Goal: Task Accomplishment & Management: Manage account settings

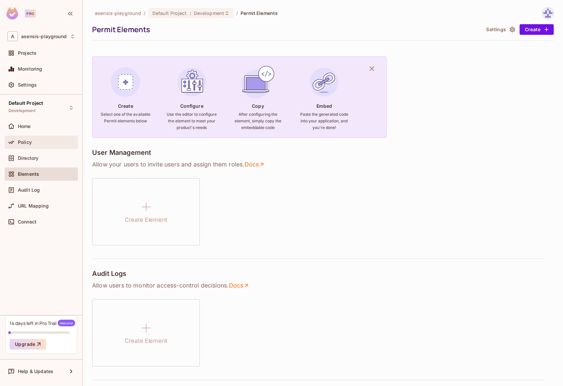
click at [29, 143] on span "Policy" at bounding box center [25, 142] width 14 height 5
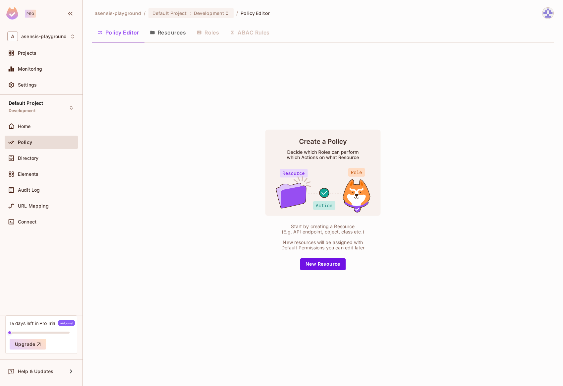
click at [208, 34] on div "Policy Editor Resources Roles ABAC Rules" at bounding box center [323, 32] width 462 height 17
drag, startPoint x: 347, startPoint y: 226, endPoint x: 336, endPoint y: 226, distance: 11.6
click at [336, 226] on div "Start by creating a Resource (E.g. API endpoint, object, class etc.)" at bounding box center [322, 229] width 89 height 11
drag, startPoint x: 283, startPoint y: 243, endPoint x: 339, endPoint y: 242, distance: 56.4
click at [339, 242] on div "New resources will be assigned with Default Permissions you can edit later" at bounding box center [322, 245] width 89 height 11
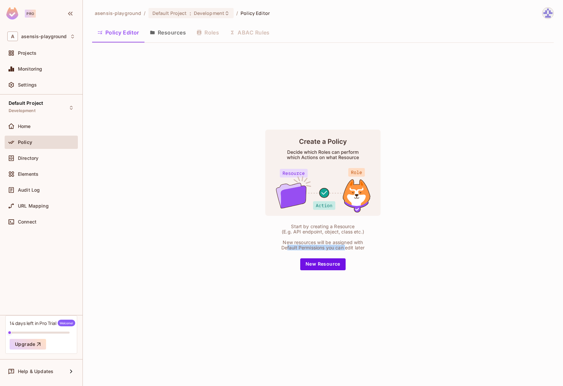
drag, startPoint x: 287, startPoint y: 247, endPoint x: 354, endPoint y: 248, distance: 67.3
click at [347, 248] on div "New resources will be assigned with Default Permissions you can edit later" at bounding box center [322, 245] width 89 height 11
click at [356, 248] on div "New resources will be assigned with Default Permissions you can edit later" at bounding box center [322, 245] width 89 height 11
drag, startPoint x: 366, startPoint y: 249, endPoint x: 276, endPoint y: 246, distance: 90.5
click at [276, 246] on div "Start by creating a Resource (E.g. API endpoint, object, class etc.) New resour…" at bounding box center [323, 199] width 166 height 141
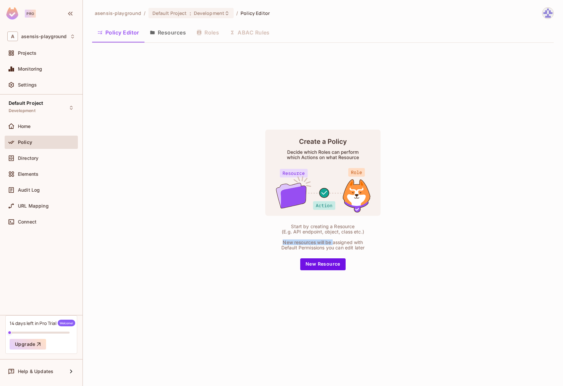
drag, startPoint x: 283, startPoint y: 242, endPoint x: 333, endPoint y: 243, distance: 49.7
click at [333, 243] on div "New resources will be assigned with Default Permissions you can edit later" at bounding box center [322, 245] width 89 height 11
click at [321, 146] on rect at bounding box center [322, 172] width 115 height 86
drag, startPoint x: 287, startPoint y: 152, endPoint x: 351, endPoint y: 154, distance: 64.3
click at [351, 154] on rect at bounding box center [322, 172] width 115 height 86
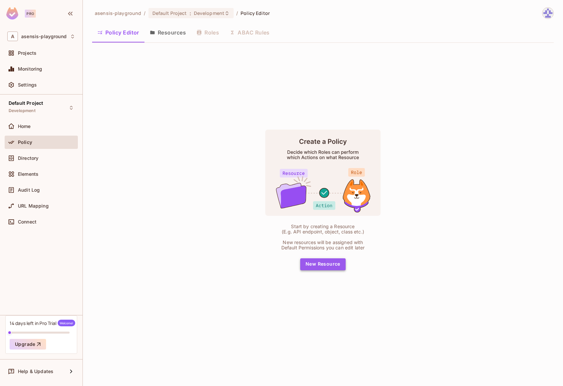
click at [324, 267] on button "New Resource" at bounding box center [322, 264] width 45 height 12
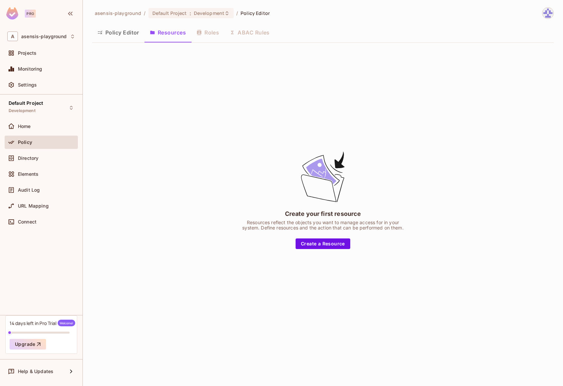
click at [250, 13] on span "Policy Editor" at bounding box center [255, 13] width 29 height 6
click at [30, 142] on span "Policy" at bounding box center [25, 142] width 14 height 5
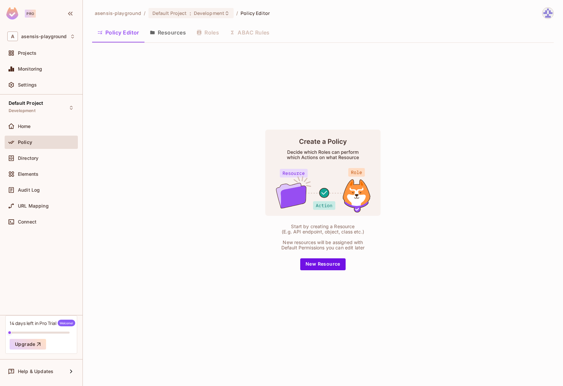
click at [167, 35] on button "Resources" at bounding box center [168, 32] width 47 height 17
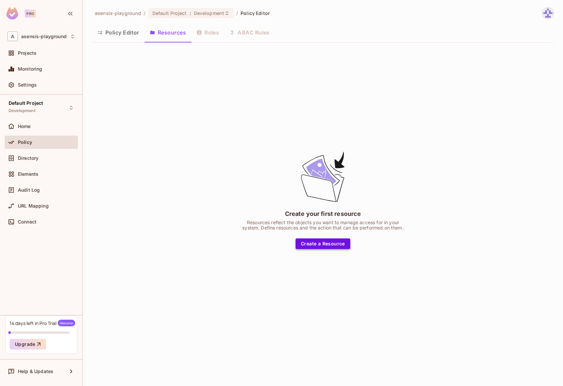
click at [311, 243] on button "Create a Resource" at bounding box center [323, 243] width 55 height 11
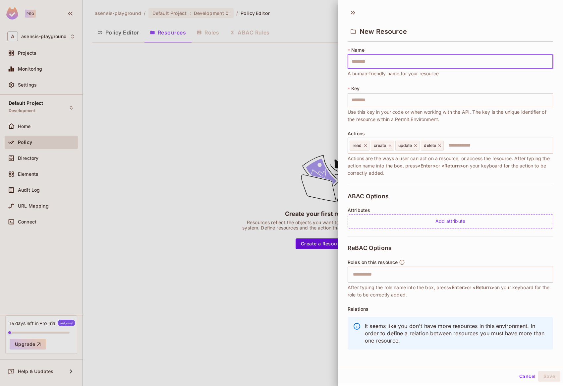
type input "*"
type input "**"
type input "***"
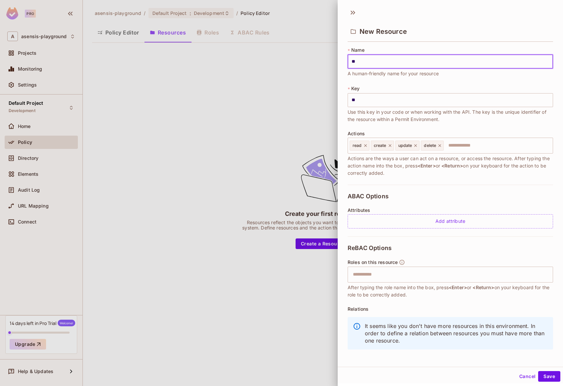
type input "***"
type input "****"
type input "*****"
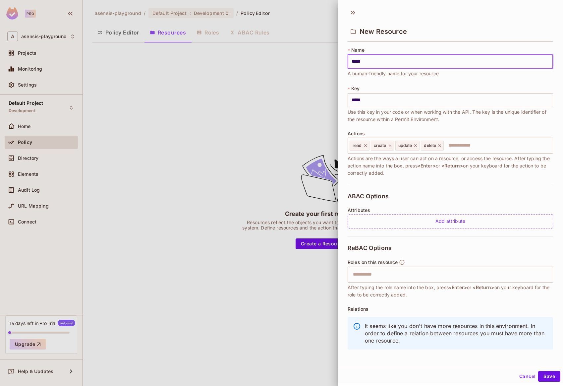
type input "******"
type input "*******"
type input "********"
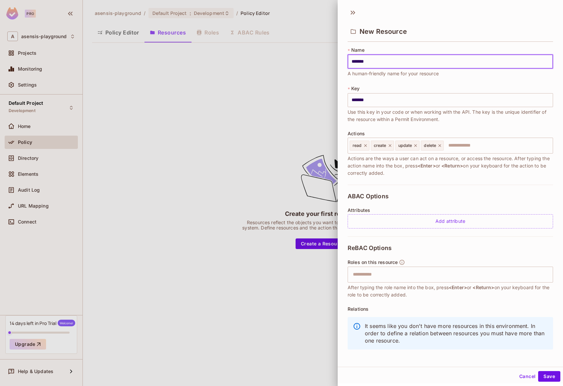
type input "********"
click at [387, 101] on input "********" at bounding box center [451, 100] width 206 height 14
drag, startPoint x: 350, startPoint y: 159, endPoint x: 391, endPoint y: 160, distance: 41.8
click at [391, 160] on span "Actions are the ways a user can act on a resource, or access the resource. Afte…" at bounding box center [451, 166] width 206 height 22
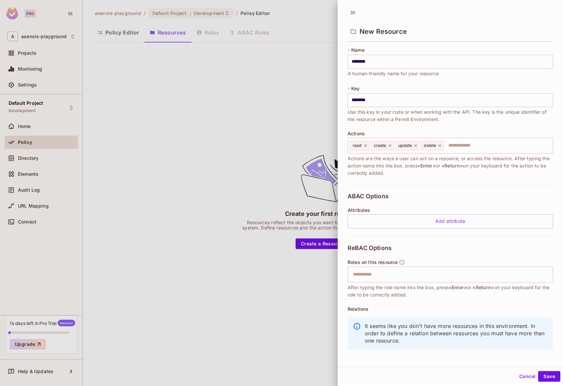
click at [430, 166] on span "<Enter>" at bounding box center [427, 166] width 18 height 6
click at [482, 147] on input "text" at bounding box center [497, 145] width 106 height 13
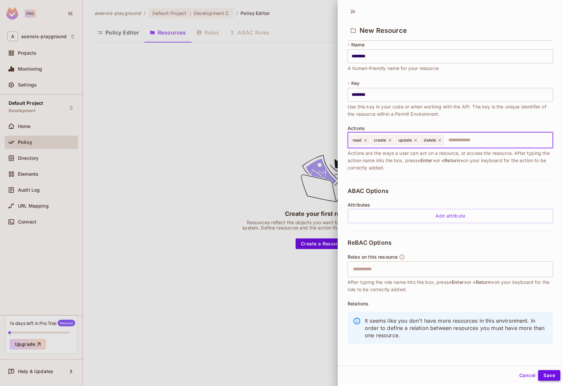
click at [545, 376] on button "Save" at bounding box center [549, 375] width 22 height 11
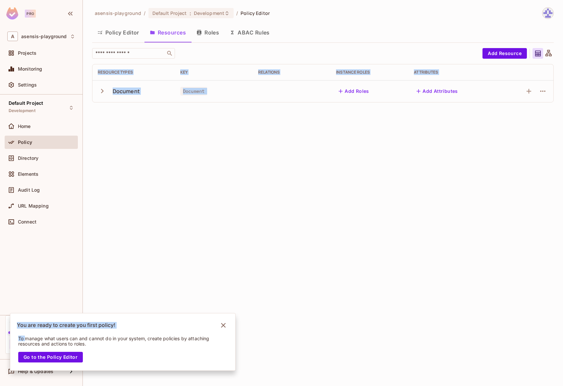
drag, startPoint x: 26, startPoint y: 306, endPoint x: 107, endPoint y: 306, distance: 81.5
click at [107, 306] on div "Pro A asensis-playground Projects Monitoring Settings Default Project Developme…" at bounding box center [281, 193] width 563 height 386
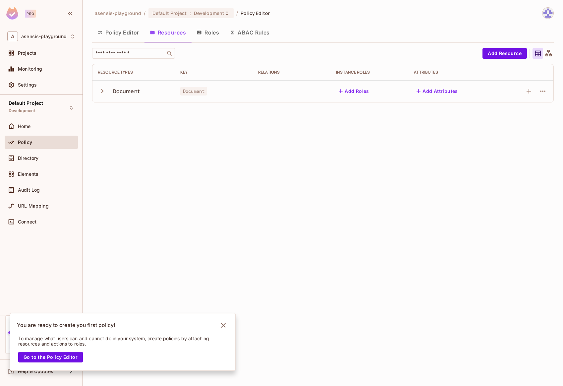
click at [157, 341] on p "To manage what users can and cannot do in your system, create policies by attac…" at bounding box center [118, 341] width 200 height 11
click at [223, 325] on icon "Notifications Alt+T" at bounding box center [223, 325] width 5 height 5
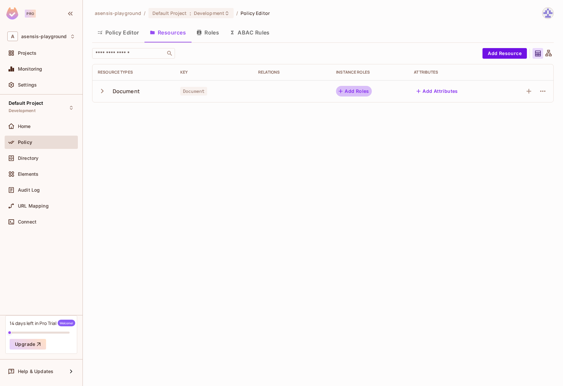
click at [350, 91] on button "Add Roles" at bounding box center [354, 91] width 36 height 11
click at [353, 90] on button "Add Roles" at bounding box center [354, 91] width 36 height 11
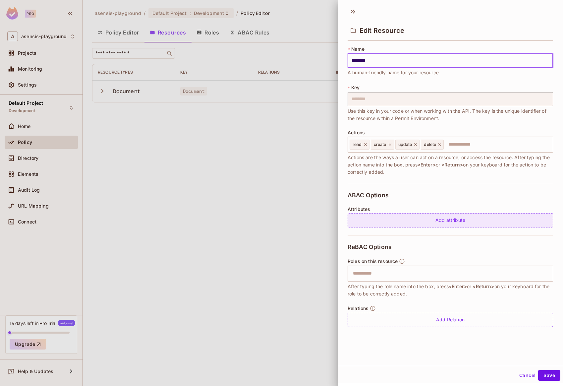
scroll to position [0, 0]
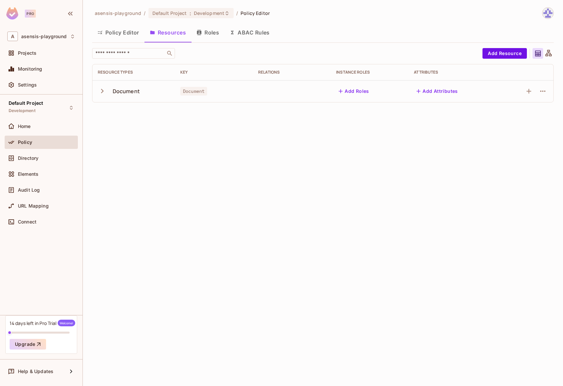
click at [207, 32] on button "Roles" at bounding box center [207, 32] width 33 height 17
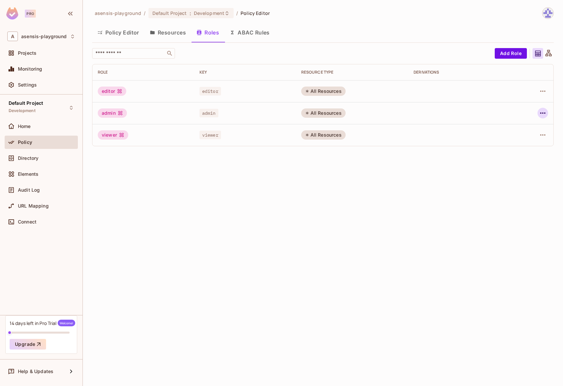
click at [543, 113] on icon "button" at bounding box center [542, 112] width 5 height 1
click at [529, 128] on li "Edit Role" at bounding box center [514, 128] width 59 height 15
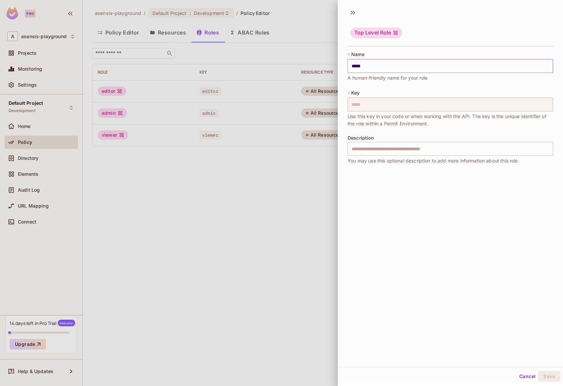
click at [360, 63] on input "*****" at bounding box center [451, 66] width 206 height 14
click at [358, 150] on input "text" at bounding box center [451, 149] width 206 height 14
click at [367, 64] on input "*****" at bounding box center [451, 66] width 206 height 14
type input "*****"
click at [522, 376] on button "Cancel" at bounding box center [528, 376] width 22 height 11
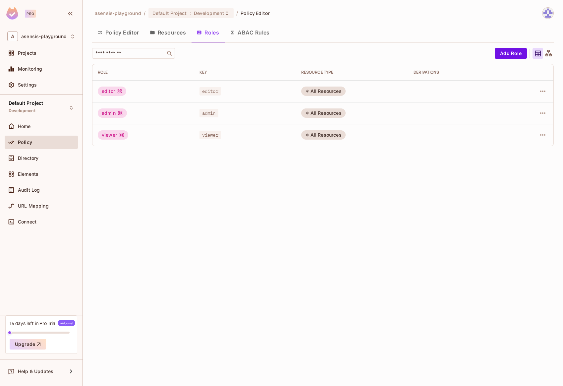
click at [550, 90] on div "asensis-playground / Default Project : Development / Policy Editor Policy Edito…" at bounding box center [323, 193] width 480 height 386
click at [545, 92] on icon "button" at bounding box center [543, 91] width 8 height 8
click at [307, 176] on div at bounding box center [281, 193] width 563 height 386
click at [540, 92] on icon "button" at bounding box center [543, 91] width 8 height 8
click at [527, 108] on li "Edit Role" at bounding box center [514, 106] width 59 height 15
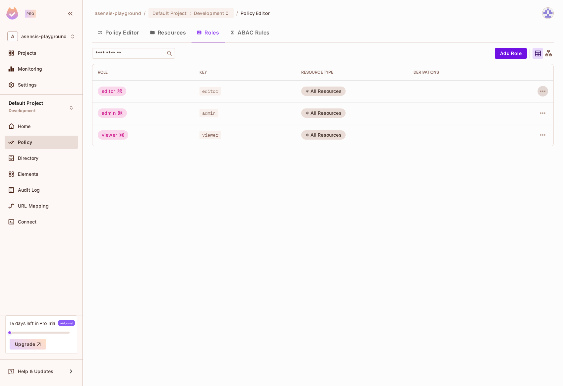
click at [321, 91] on div "All Resources" at bounding box center [323, 91] width 44 height 9
drag, startPoint x: 306, startPoint y: 90, endPoint x: 390, endPoint y: 92, distance: 84.2
click at [365, 91] on td "All Resources" at bounding box center [352, 91] width 112 height 22
click at [432, 92] on td at bounding box center [459, 91] width 102 height 22
click at [512, 53] on button "Add Role" at bounding box center [511, 53] width 32 height 11
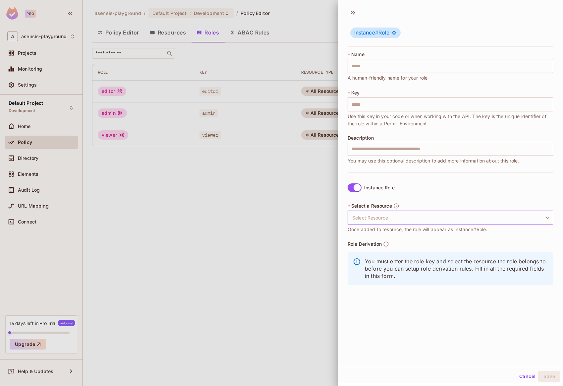
click at [377, 216] on body "Pro A asensis-playground Projects Monitoring Settings Default Project Developme…" at bounding box center [281, 193] width 563 height 386
click at [352, 189] on div at bounding box center [281, 193] width 563 height 386
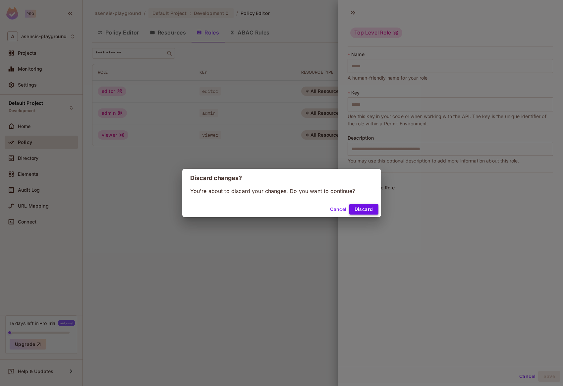
click at [365, 208] on button "Discard" at bounding box center [363, 209] width 29 height 11
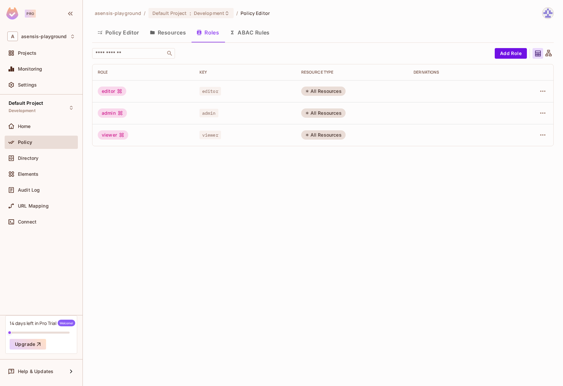
click at [123, 33] on button "Policy Editor" at bounding box center [118, 32] width 52 height 17
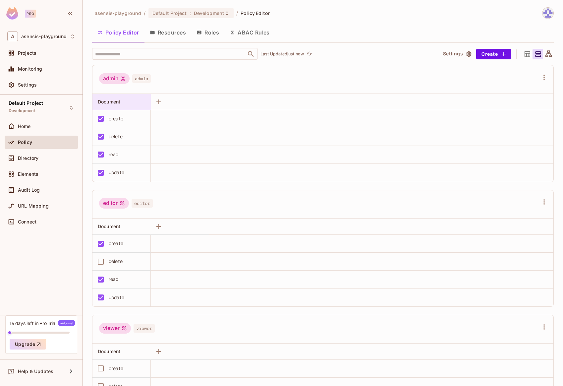
click at [106, 105] on div "Document" at bounding box center [124, 102] width 52 height 8
click at [245, 32] on button "ABAC Rules" at bounding box center [249, 32] width 51 height 17
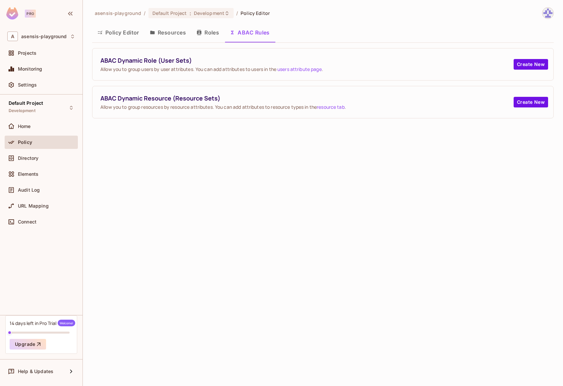
click at [120, 34] on button "Policy Editor" at bounding box center [118, 32] width 52 height 17
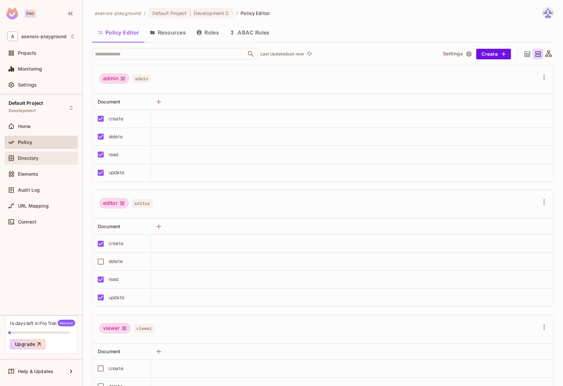
click at [30, 158] on span "Directory" at bounding box center [28, 157] width 21 height 5
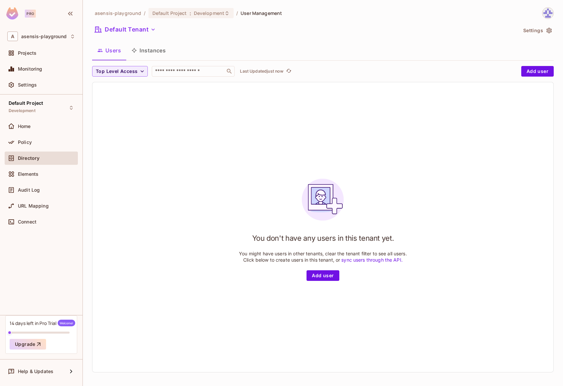
click at [155, 50] on button "Instances" at bounding box center [148, 50] width 45 height 17
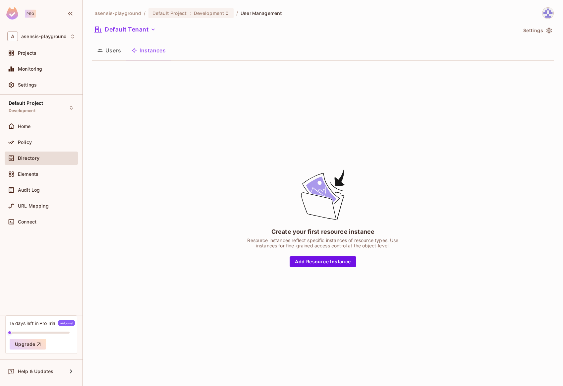
click at [112, 52] on button "Users" at bounding box center [109, 50] width 34 height 17
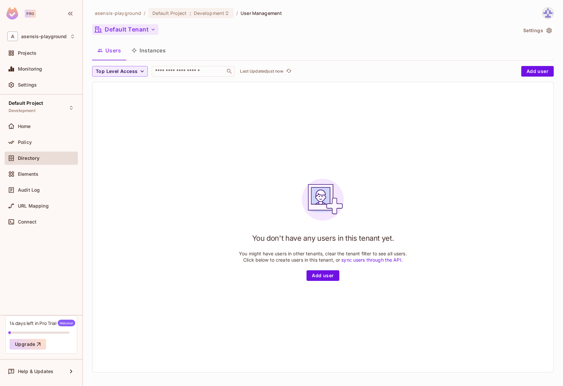
click at [139, 30] on button "Default Tenant" at bounding box center [125, 29] width 66 height 11
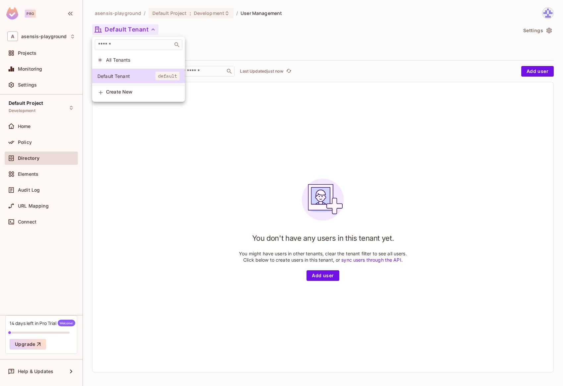
click at [131, 132] on div at bounding box center [281, 193] width 563 height 386
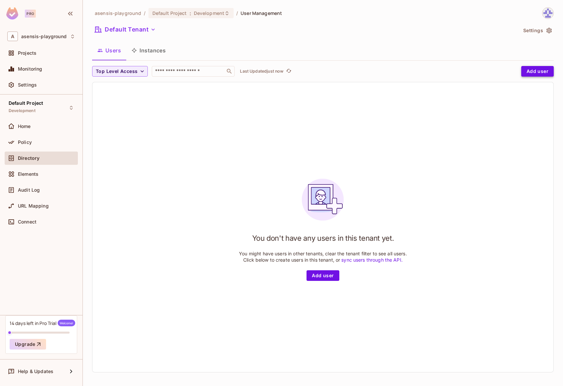
click at [531, 71] on button "Add user" at bounding box center [537, 71] width 32 height 11
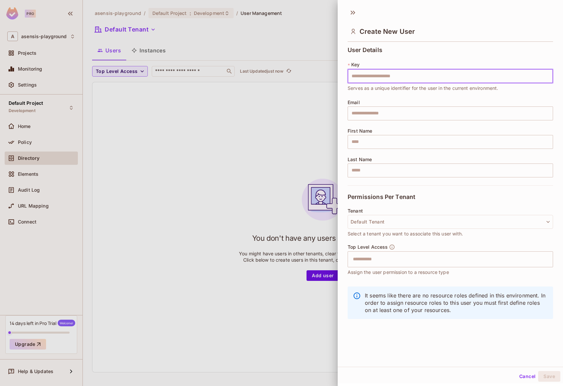
click at [371, 75] on input "text" at bounding box center [451, 76] width 206 height 14
type input "**********"
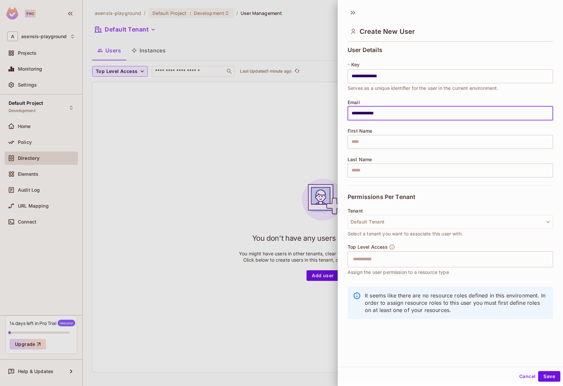
type input "**********"
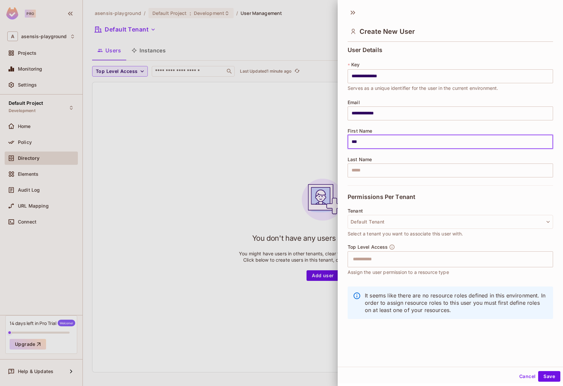
type input "***"
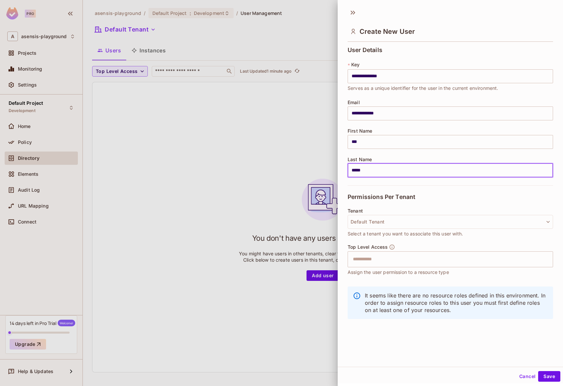
type input "*****"
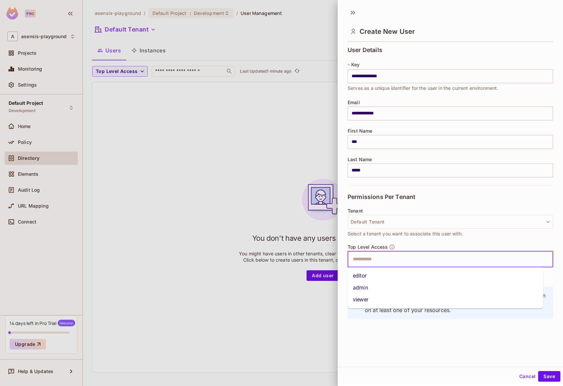
click at [389, 259] on input "text" at bounding box center [444, 259] width 191 height 13
click at [372, 288] on li "admin" at bounding box center [446, 288] width 196 height 12
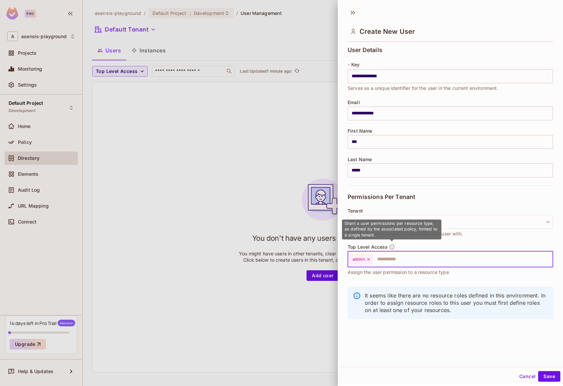
click at [392, 247] on icon "button" at bounding box center [392, 247] width 6 height 6
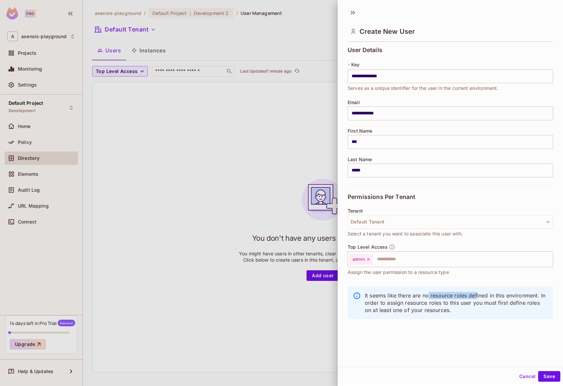
drag, startPoint x: 429, startPoint y: 296, endPoint x: 477, endPoint y: 297, distance: 48.4
click at [477, 297] on p "It seems like there are no resource roles defined in this environment. In order…" at bounding box center [456, 303] width 183 height 22
click at [495, 297] on p "It seems like there are no resource roles defined in this environment. In order…" at bounding box center [456, 303] width 183 height 22
click at [415, 303] on p "It seems like there are no resource roles defined in this environment. In order…" at bounding box center [456, 303] width 183 height 22
drag, startPoint x: 450, startPoint y: 303, endPoint x: 481, endPoint y: 303, distance: 31.5
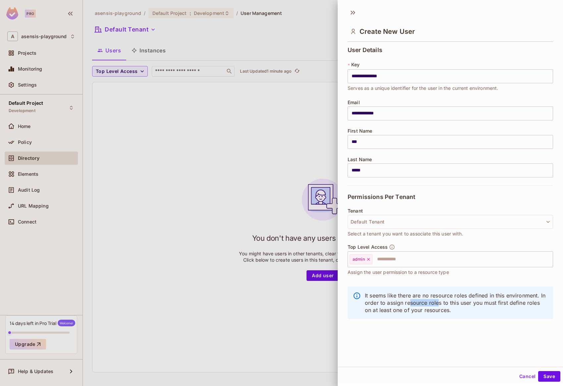
click at [479, 303] on p "It seems like there are no resource roles defined in this environment. In order…" at bounding box center [456, 303] width 183 height 22
drag, startPoint x: 535, startPoint y: 303, endPoint x: 429, endPoint y: 309, distance: 105.5
click at [433, 304] on p "It seems like there are no resource roles defined in this environment. In order…" at bounding box center [456, 303] width 183 height 22
click at [423, 314] on div "It seems like there are no resource roles defined in this environment. In order…" at bounding box center [451, 302] width 206 height 32
click at [409, 324] on div "It seems like there are no resource roles defined in this environment. In order…" at bounding box center [451, 305] width 206 height 47
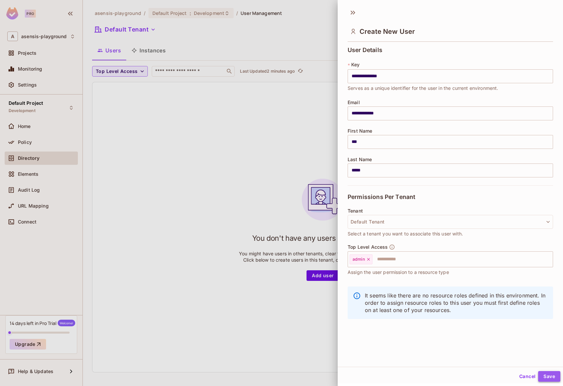
click at [545, 376] on button "Save" at bounding box center [549, 376] width 22 height 11
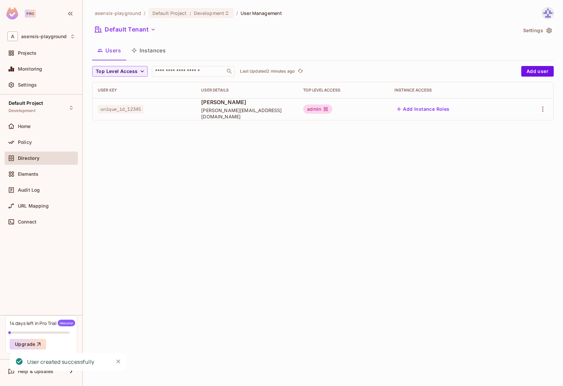
click at [263, 254] on div "asensis-playground / Default Project : Development / User Management Default Te…" at bounding box center [323, 193] width 480 height 386
click at [29, 53] on span "Projects" at bounding box center [27, 52] width 19 height 5
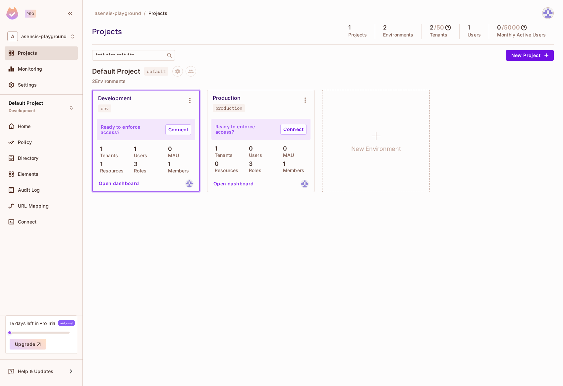
click at [117, 183] on button "Open dashboard" at bounding box center [119, 183] width 46 height 11
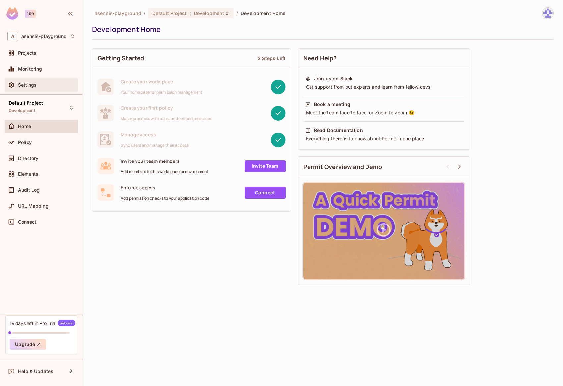
click at [26, 84] on span "Settings" at bounding box center [27, 84] width 19 height 5
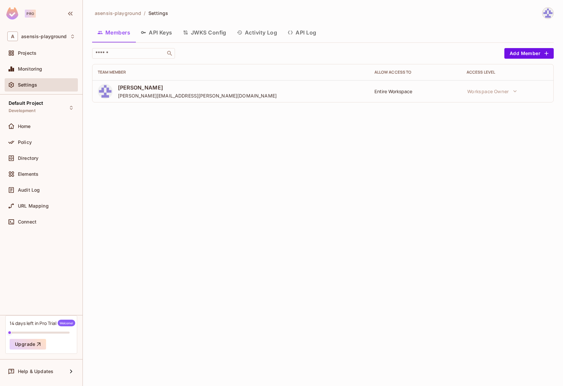
click at [204, 32] on button "JWKS Config" at bounding box center [205, 32] width 54 height 17
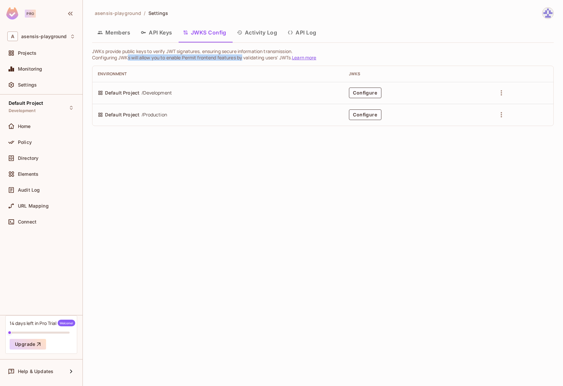
drag, startPoint x: 128, startPoint y: 58, endPoint x: 244, endPoint y: 57, distance: 116.0
click at [244, 57] on p "Configuring JWKs will allow you to enable Permit frontend features by validatin…" at bounding box center [323, 57] width 462 height 6
click at [269, 59] on p "Configuring JWKs will allow you to enable Permit frontend features by validatin…" at bounding box center [323, 57] width 462 height 6
drag, startPoint x: 282, startPoint y: 59, endPoint x: 146, endPoint y: 57, distance: 136.2
click at [146, 57] on p "Configuring JWKs will allow you to enable Permit frontend features by validatin…" at bounding box center [323, 57] width 462 height 6
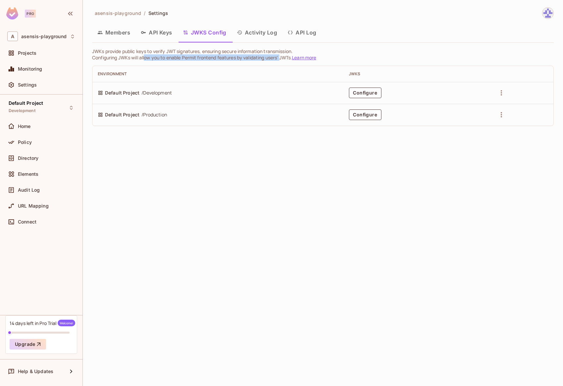
click at [195, 56] on p "Configuring JWKs will allow you to enable Permit frontend features by validatin…" at bounding box center [323, 57] width 462 height 6
drag, startPoint x: 93, startPoint y: 51, endPoint x: 295, endPoint y: 60, distance: 202.4
click at [295, 60] on div "JWKs provide public keys to verify JWT signatures, ensuring secure information …" at bounding box center [323, 87] width 462 height 78
click at [94, 51] on p "JWKs provide public keys to verify JWT signatures, ensuring secure information …" at bounding box center [323, 51] width 462 height 6
drag, startPoint x: 93, startPoint y: 51, endPoint x: 272, endPoint y: 57, distance: 179.4
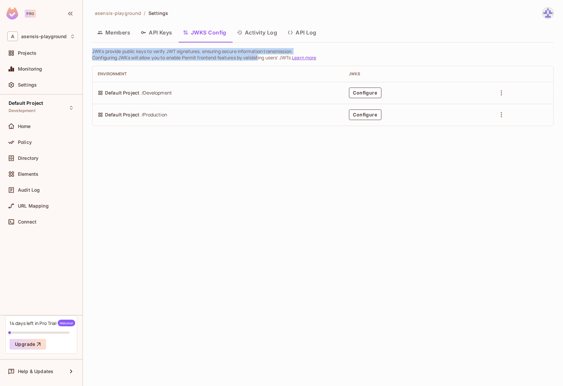
click at [261, 56] on div "JWKs provide public keys to verify JWT signatures, ensuring secure information …" at bounding box center [323, 87] width 462 height 78
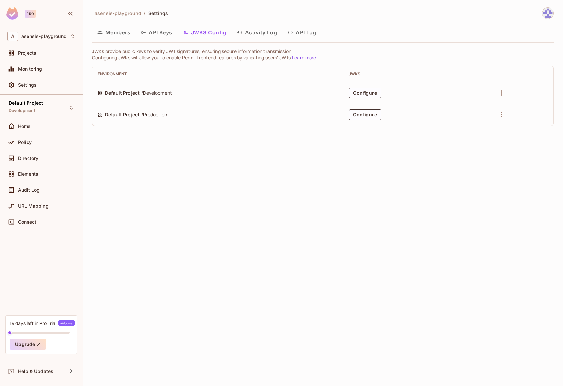
click at [284, 57] on p "Configuring JWKs will allow you to enable Permit frontend features by validatin…" at bounding box center [323, 57] width 462 height 6
click at [362, 92] on button "Configure" at bounding box center [365, 93] width 32 height 11
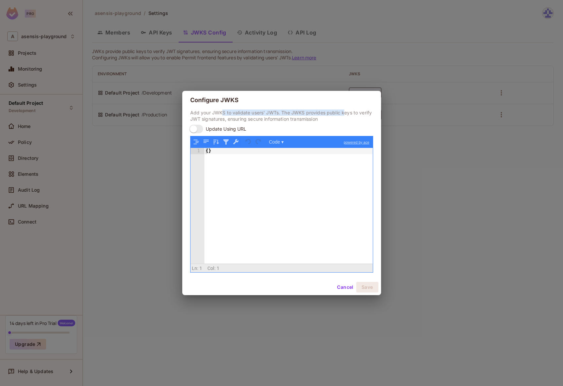
drag, startPoint x: 345, startPoint y: 113, endPoint x: 223, endPoint y: 112, distance: 122.0
click at [223, 112] on p "Add your JWKS to validate users' JWTs. The JWKS provides public keys to verify …" at bounding box center [281, 115] width 183 height 13
click at [317, 112] on p "Add your JWKS to validate users' JWTs. The JWKS provides public keys to verify …" at bounding box center [281, 115] width 183 height 13
click at [197, 120] on p "Add your JWKS to validate users' JWTs. The JWKS provides public keys to verify …" at bounding box center [281, 115] width 183 height 13
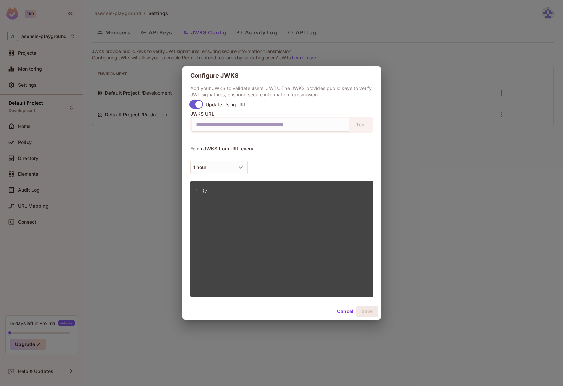
click at [267, 124] on input "text" at bounding box center [270, 124] width 149 height 11
drag, startPoint x: 253, startPoint y: 126, endPoint x: 350, endPoint y: 125, distance: 96.5
click at [350, 125] on div "Test" at bounding box center [281, 125] width 183 height 16
click at [269, 125] on input "text" at bounding box center [270, 124] width 149 height 11
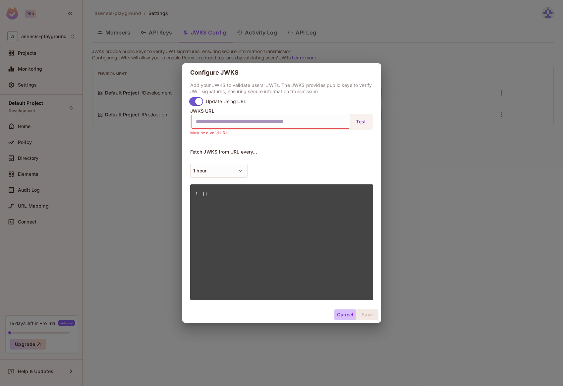
click at [348, 314] on button "Cancel" at bounding box center [345, 314] width 22 height 11
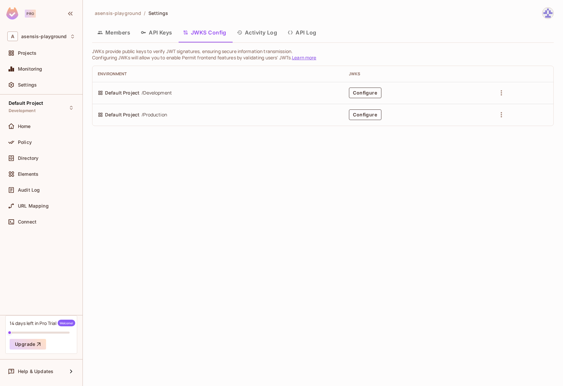
click at [366, 90] on button "Configure" at bounding box center [365, 93] width 32 height 11
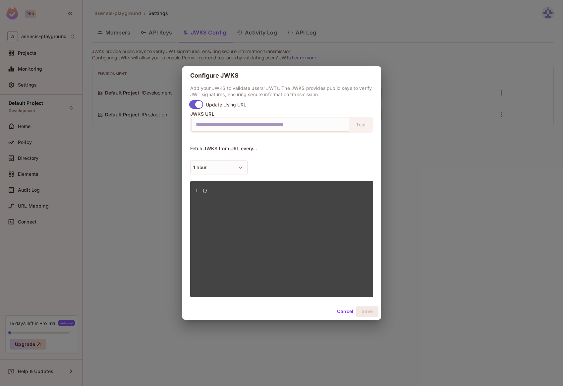
click at [229, 122] on input "text" at bounding box center [270, 124] width 149 height 11
paste input "**********"
type input "**********"
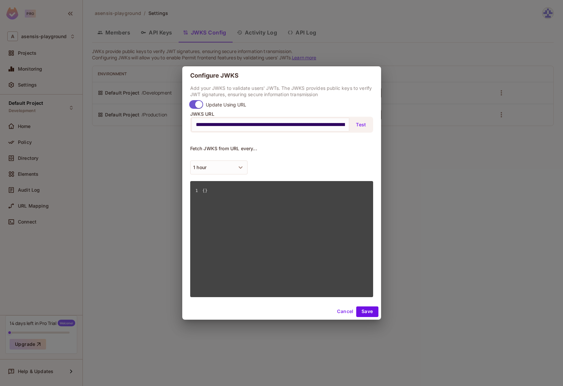
click at [364, 125] on button "Test" at bounding box center [361, 124] width 21 height 11
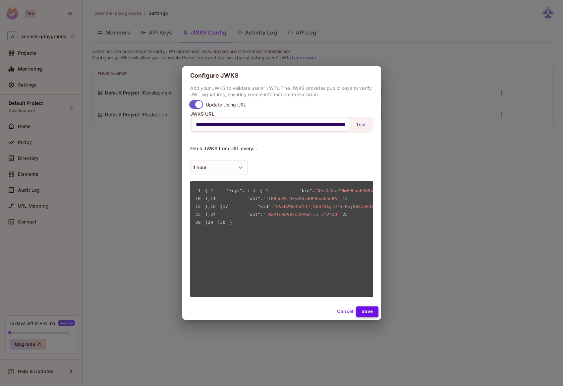
click at [368, 312] on button "Save" at bounding box center [367, 311] width 22 height 11
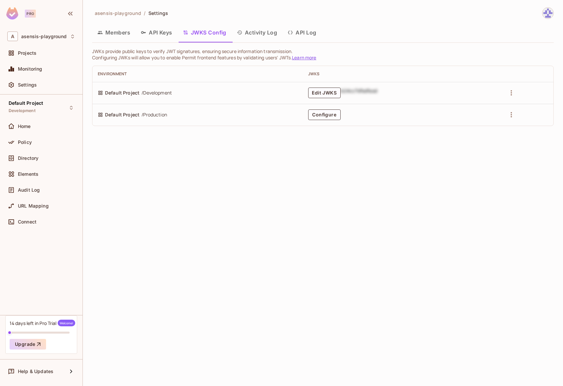
click at [386, 159] on div "asensis-playground / Settings Members API Keys JWKS Config Activity Log API Log…" at bounding box center [323, 193] width 480 height 386
click at [333, 93] on button "Edit JWKS" at bounding box center [324, 93] width 32 height 11
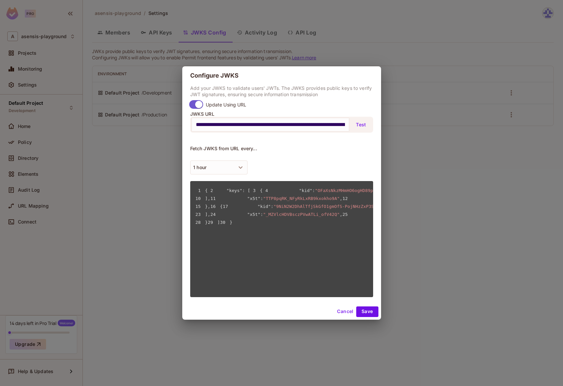
click at [344, 311] on button "Cancel" at bounding box center [345, 311] width 22 height 11
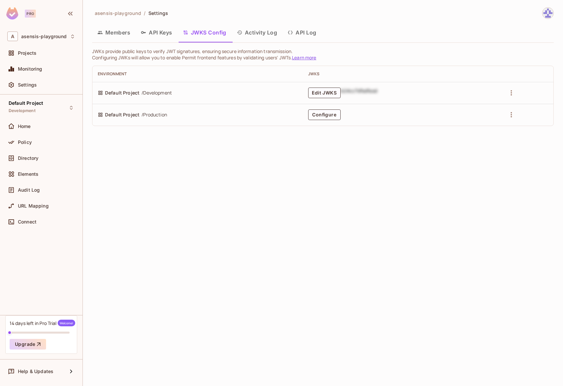
click at [383, 268] on div "asensis-playground / Settings Members API Keys JWKS Config Activity Log API Log…" at bounding box center [323, 193] width 480 height 386
click at [156, 33] on button "API Keys" at bounding box center [157, 32] width 42 height 17
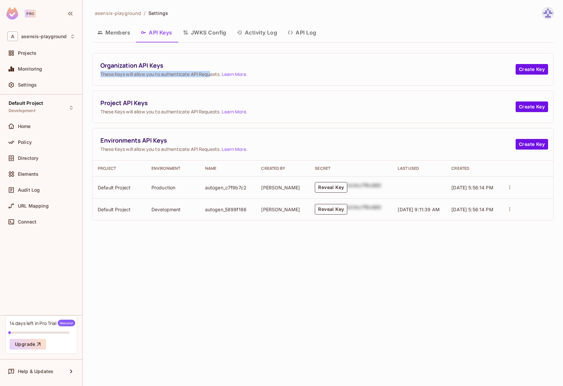
drag, startPoint x: 94, startPoint y: 75, endPoint x: 212, endPoint y: 76, distance: 117.3
click at [212, 76] on div "Organization API Keys These Keys will allow you to authenticate API Requests. L…" at bounding box center [322, 69] width 461 height 32
click at [194, 75] on span "These Keys will allow you to authenticate API Requests. Learn More ." at bounding box center [307, 74] width 415 height 6
drag, startPoint x: 100, startPoint y: 74, endPoint x: 198, endPoint y: 77, distance: 98.2
click at [198, 77] on div "Organization API Keys These Keys will allow you to authenticate API Requests. L…" at bounding box center [322, 69] width 461 height 32
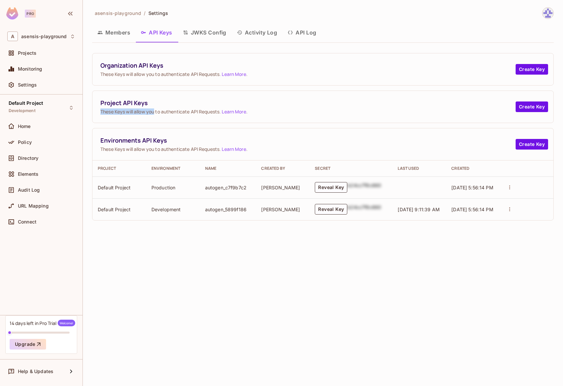
drag, startPoint x: 99, startPoint y: 108, endPoint x: 155, endPoint y: 112, distance: 55.5
click at [154, 112] on div "Project API Keys These Keys will allow you to authenticate API Requests. Learn …" at bounding box center [322, 107] width 461 height 32
drag, startPoint x: 100, startPoint y: 150, endPoint x: 201, endPoint y: 152, distance: 100.1
click at [201, 152] on div "Environments API Keys These Keys will allow you to authenticate API Requests. L…" at bounding box center [322, 144] width 461 height 32
click at [195, 152] on div "Environments API Keys These Keys will allow you to authenticate API Requests. L…" at bounding box center [322, 144] width 461 height 32
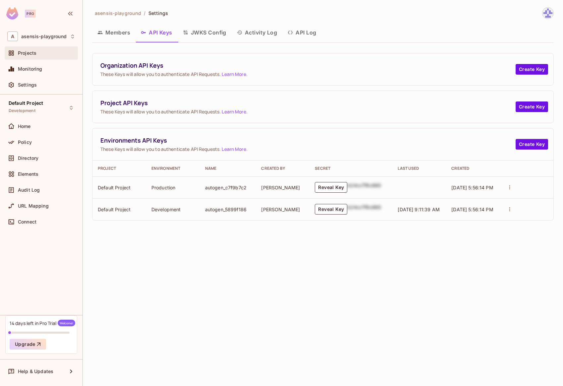
click at [31, 54] on span "Projects" at bounding box center [27, 52] width 19 height 5
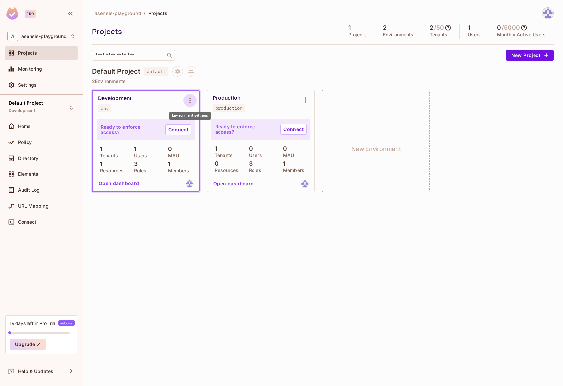
click at [191, 100] on icon "Environment settings" at bounding box center [190, 100] width 8 height 8
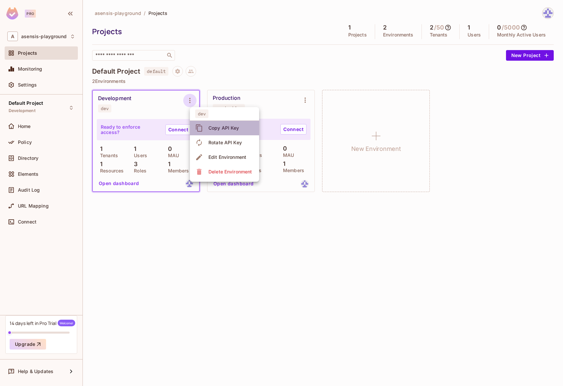
click at [217, 127] on div "Copy API Key" at bounding box center [223, 128] width 31 height 7
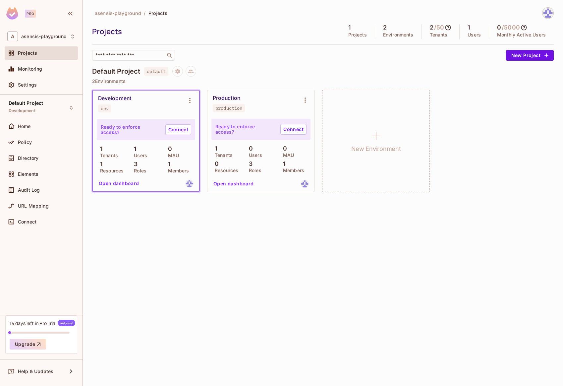
click at [548, 15] on img at bounding box center [548, 13] width 11 height 11
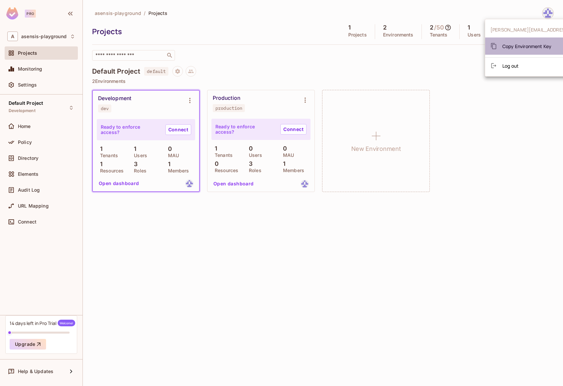
click at [538, 46] on span "Copy Environment Key" at bounding box center [526, 46] width 49 height 6
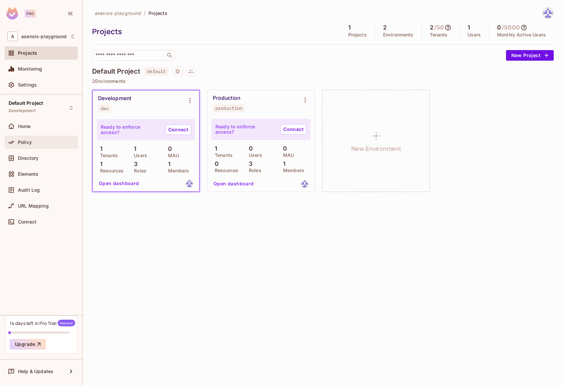
click at [27, 142] on span "Policy" at bounding box center [25, 142] width 14 height 5
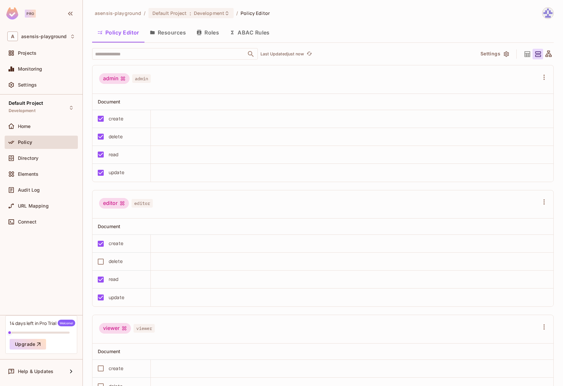
click at [203, 30] on button "Roles" at bounding box center [207, 32] width 33 height 17
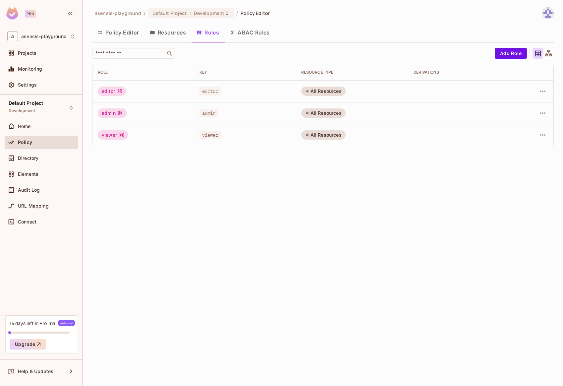
click at [204, 91] on span "editor" at bounding box center [211, 91] width 22 height 9
copy span "editor"
click at [35, 160] on span "Directory" at bounding box center [28, 157] width 21 height 5
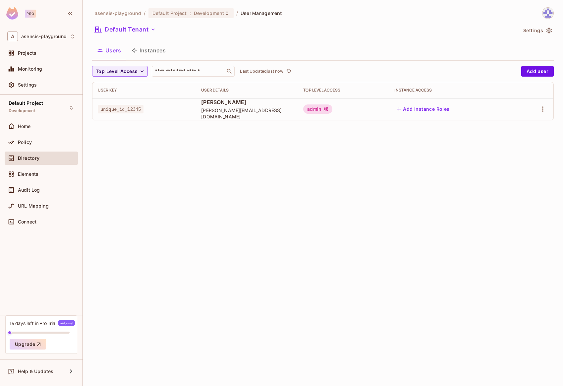
click at [150, 51] on button "Instances" at bounding box center [148, 50] width 45 height 17
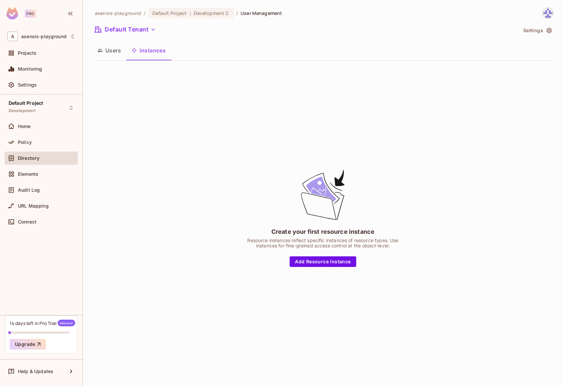
click at [101, 50] on icon "button" at bounding box center [100, 50] width 5 height 3
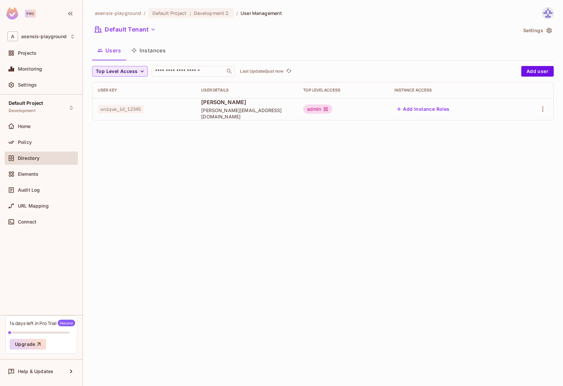
click at [143, 73] on icon "button" at bounding box center [142, 71] width 7 height 7
click at [112, 88] on span "admin" at bounding box center [108, 86] width 23 height 6
click at [113, 74] on icon "button" at bounding box center [115, 71] width 7 height 7
click at [121, 73] on span "Top Level Access" at bounding box center [117, 71] width 42 height 8
click at [178, 168] on div at bounding box center [281, 193] width 563 height 386
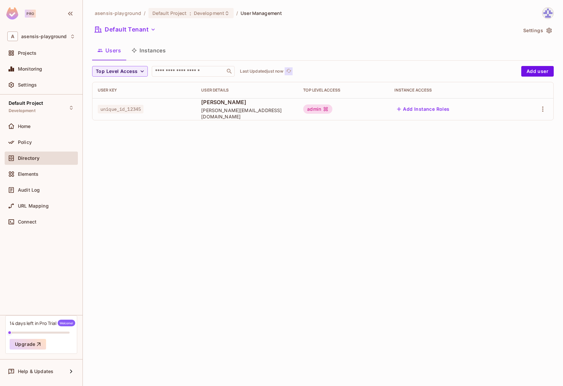
click at [291, 70] on icon "refresh" at bounding box center [288, 71] width 5 height 4
click at [185, 71] on input "text" at bounding box center [189, 71] width 70 height 7
paste input "**********"
type input "**********"
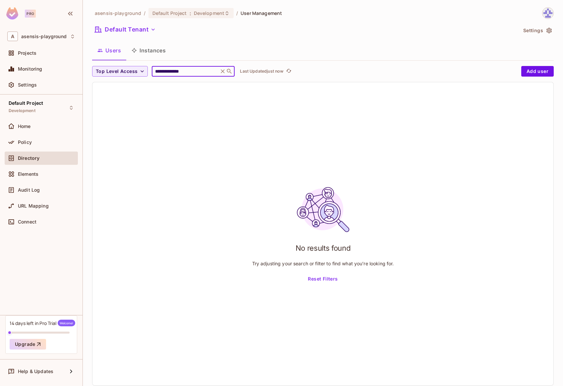
drag, startPoint x: 195, startPoint y: 72, endPoint x: 139, endPoint y: 70, distance: 56.4
click at [139, 69] on div "**********" at bounding box center [305, 71] width 426 height 11
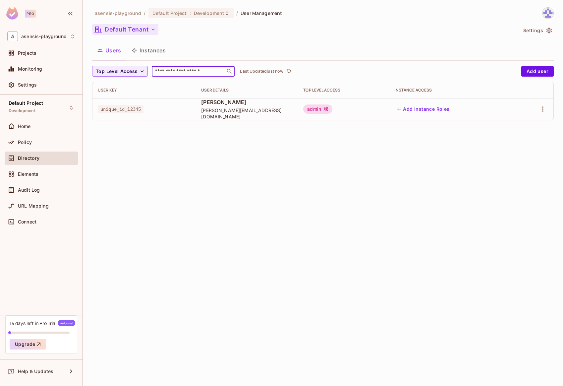
click at [139, 25] on button "Default Tenant" at bounding box center [125, 29] width 66 height 11
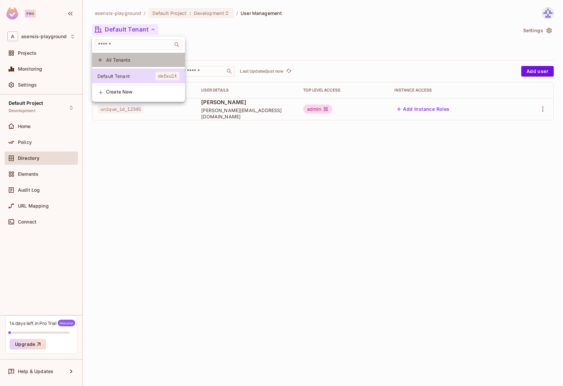
click at [134, 62] on span "All Tenants" at bounding box center [143, 60] width 74 height 6
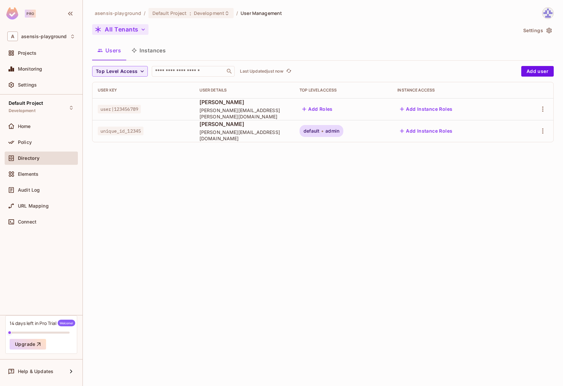
click at [129, 24] on button "All Tenants" at bounding box center [120, 29] width 56 height 11
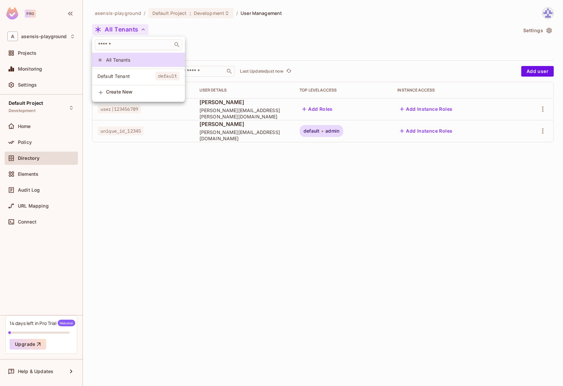
click at [129, 78] on span "Default Tenant" at bounding box center [126, 76] width 58 height 6
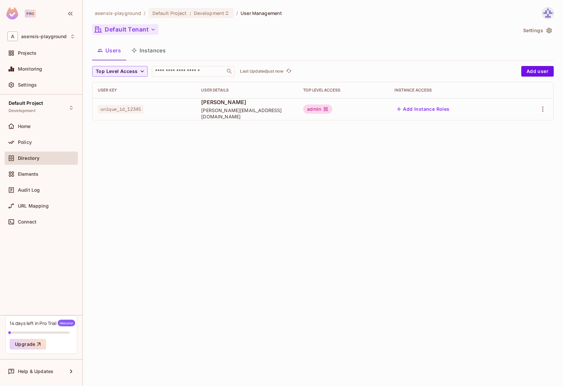
click at [125, 34] on button "Default Tenant" at bounding box center [125, 29] width 66 height 11
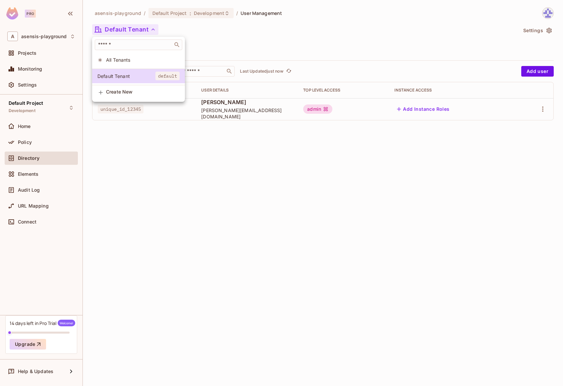
click at [123, 61] on span "All Tenants" at bounding box center [143, 60] width 74 height 6
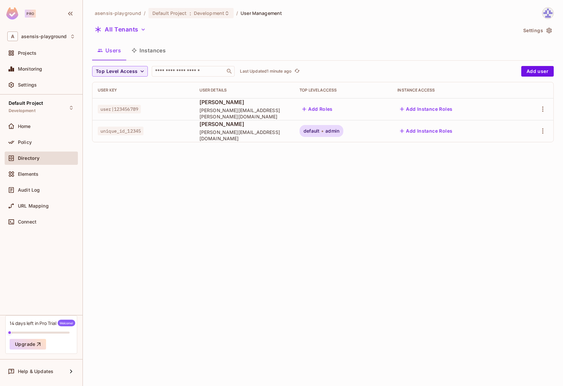
click at [316, 109] on button "Add Roles" at bounding box center [318, 109] width 36 height 11
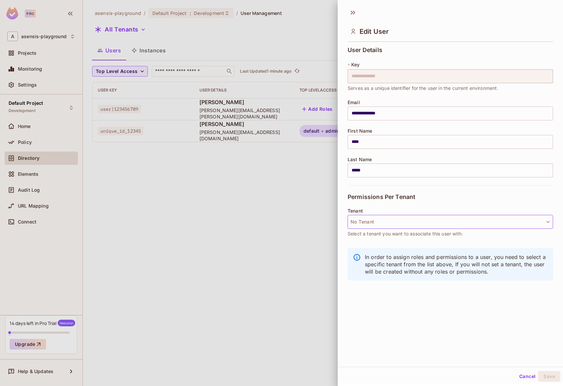
click at [375, 221] on button "No Tenant" at bounding box center [451, 222] width 206 height 14
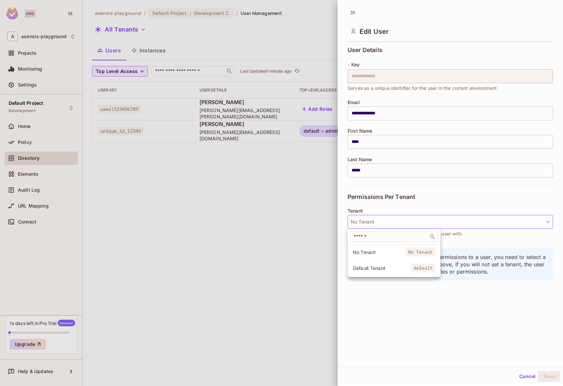
click at [384, 266] on span "Default Tenant" at bounding box center [382, 268] width 58 height 6
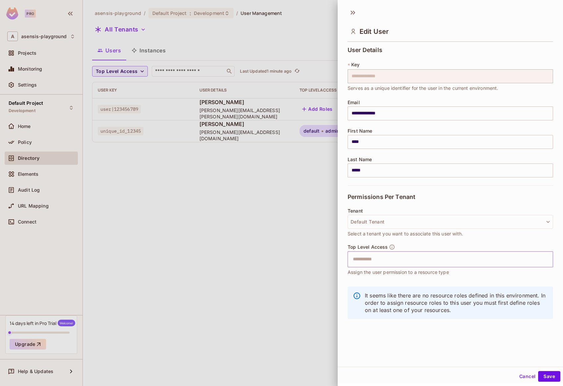
click at [378, 262] on input "text" at bounding box center [444, 259] width 191 height 13
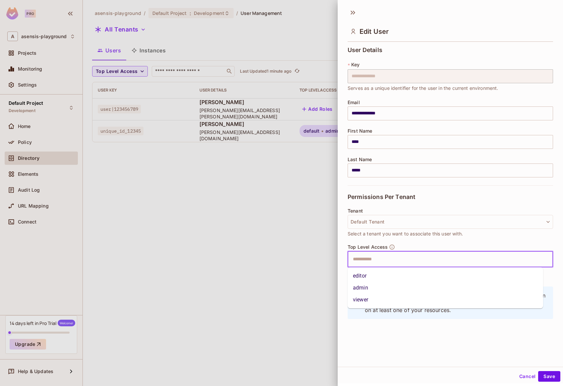
click at [380, 286] on li "admin" at bounding box center [446, 288] width 196 height 12
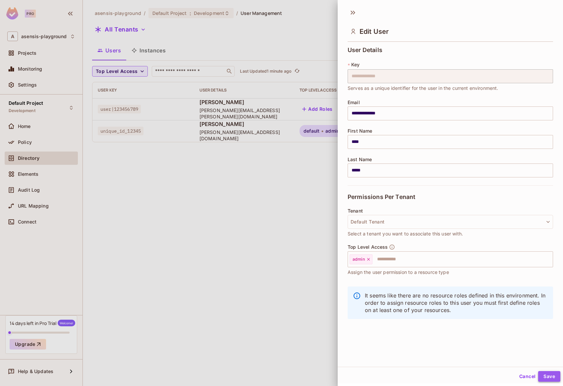
click at [543, 375] on button "Save" at bounding box center [549, 376] width 22 height 11
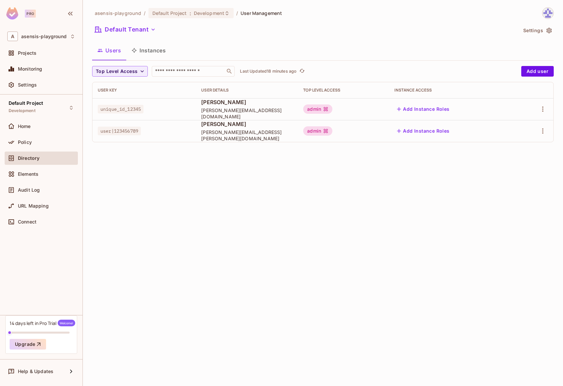
click at [319, 202] on div "asensis-playground / Default Project : Development / User Management Default Te…" at bounding box center [323, 193] width 480 height 386
click at [30, 140] on span "Policy" at bounding box center [25, 142] width 14 height 5
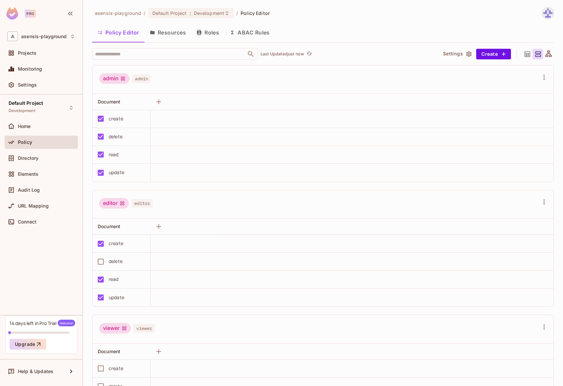
click at [210, 32] on button "Roles" at bounding box center [207, 32] width 33 height 17
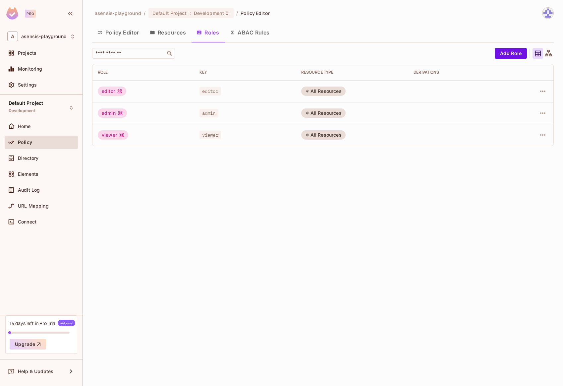
click at [547, 52] on icon at bounding box center [549, 53] width 8 height 8
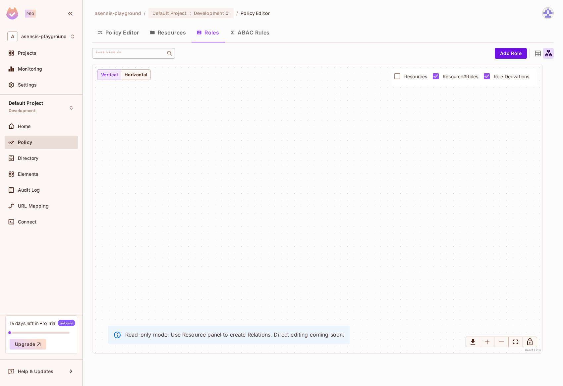
click at [538, 53] on icon at bounding box center [538, 53] width 8 height 8
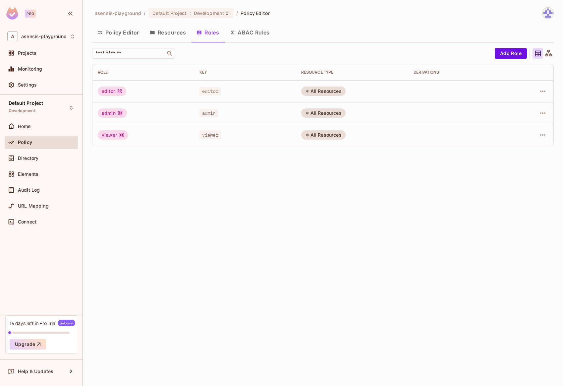
click at [111, 31] on button "Policy Editor" at bounding box center [118, 32] width 52 height 17
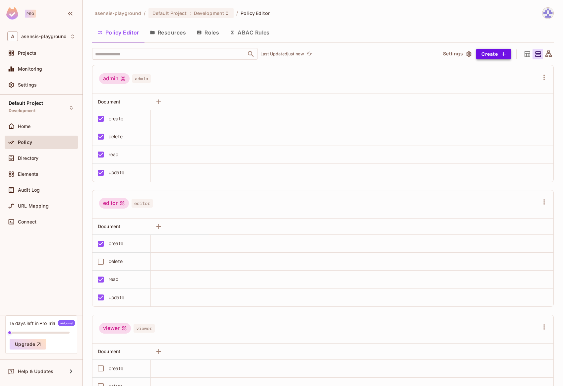
click at [502, 54] on icon "button" at bounding box center [504, 54] width 4 height 4
click at [499, 98] on div "ABAC Dynamic Role (User Set)" at bounding box center [493, 98] width 69 height 7
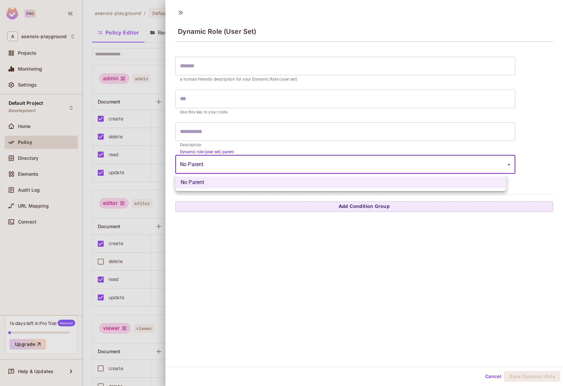
click at [225, 165] on body "Pro A asensis-playground Projects Monitoring Settings Default Project Developme…" at bounding box center [281, 193] width 563 height 386
click at [236, 147] on div at bounding box center [281, 193] width 563 height 386
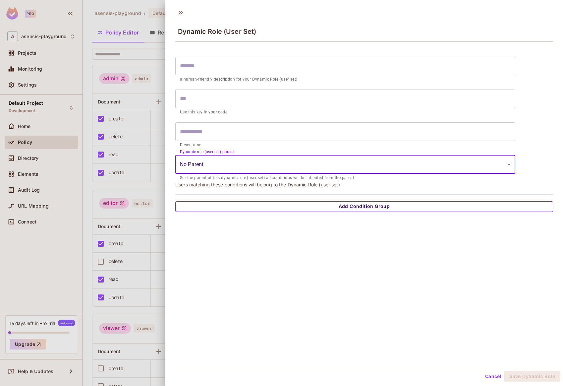
click at [351, 207] on button "Add Condition Group" at bounding box center [364, 206] width 378 height 11
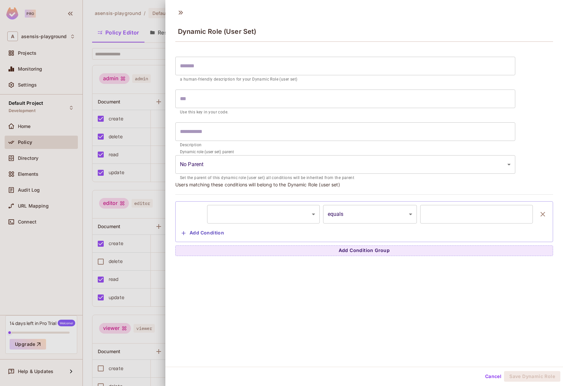
click at [286, 217] on body "Pro A asensis-playground Projects Monitoring Settings Default Project Developme…" at bounding box center [281, 193] width 563 height 386
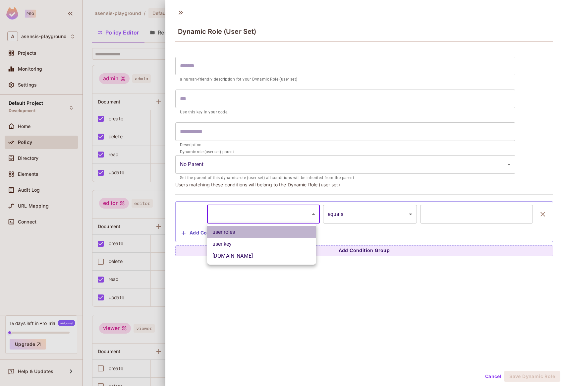
click at [253, 234] on li "user.roles" at bounding box center [261, 232] width 109 height 12
type input "**********"
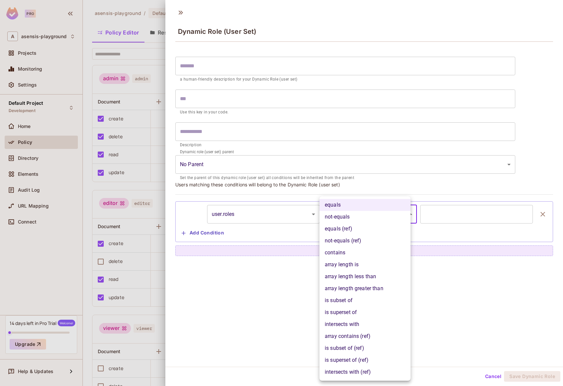
click at [328, 212] on body "**********" at bounding box center [281, 193] width 563 height 386
click at [370, 205] on li "equals" at bounding box center [365, 205] width 91 height 12
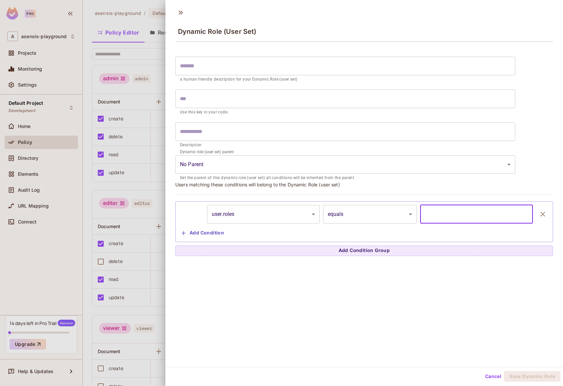
click at [440, 218] on input "text" at bounding box center [476, 214] width 113 height 19
drag, startPoint x: 418, startPoint y: 214, endPoint x: 475, endPoint y: 214, distance: 56.7
click at [473, 214] on input "**********" at bounding box center [476, 214] width 113 height 19
click at [476, 214] on input "**********" at bounding box center [476, 214] width 113 height 19
type input "**********"
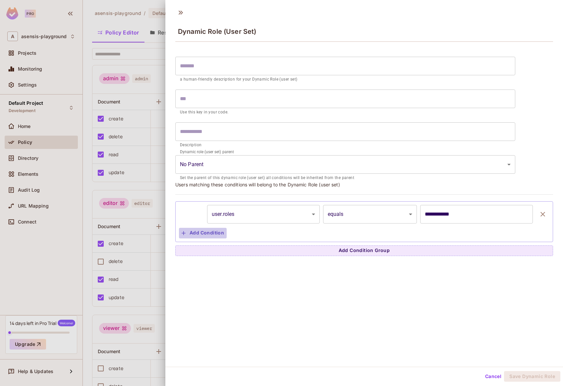
click at [207, 232] on button "Add Condition" at bounding box center [203, 233] width 48 height 11
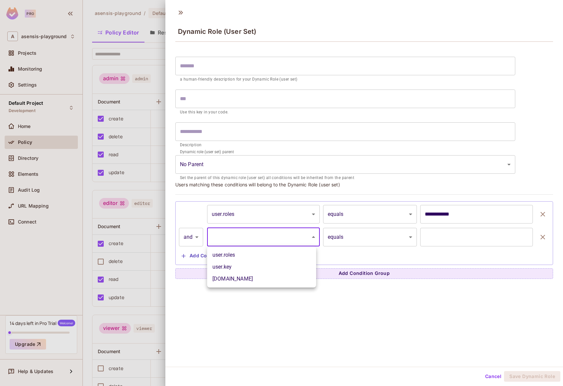
click at [225, 234] on body "**********" at bounding box center [281, 193] width 563 height 386
drag, startPoint x: 231, startPoint y: 278, endPoint x: 241, endPoint y: 274, distance: 10.4
click at [231, 278] on li "user.email" at bounding box center [261, 279] width 109 height 12
type input "**********"
click at [388, 236] on body "**********" at bounding box center [281, 193] width 563 height 386
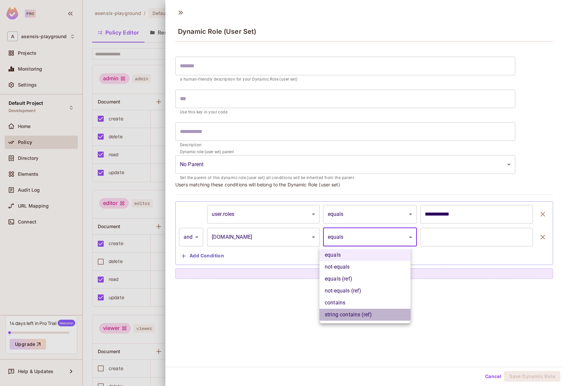
click at [357, 317] on li "string contains (ref)" at bounding box center [365, 315] width 91 height 12
type input "**********"
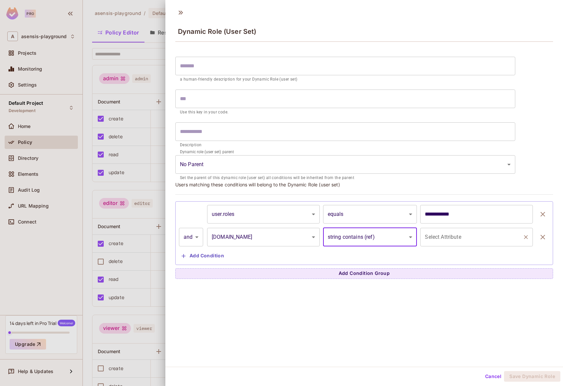
click at [442, 233] on input "Select Attribute" at bounding box center [471, 237] width 97 height 13
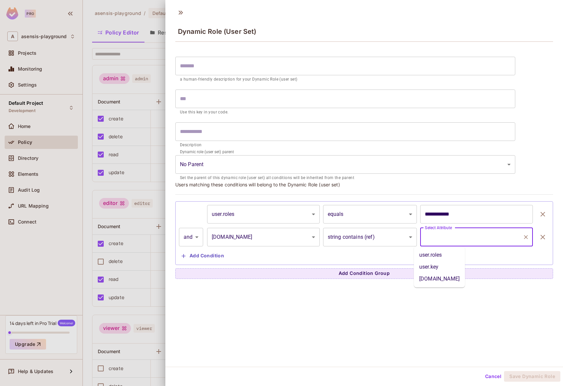
click at [443, 257] on li "user.roles" at bounding box center [439, 255] width 51 height 12
type input "**********"
click at [475, 295] on div "**********" at bounding box center [364, 186] width 398 height 362
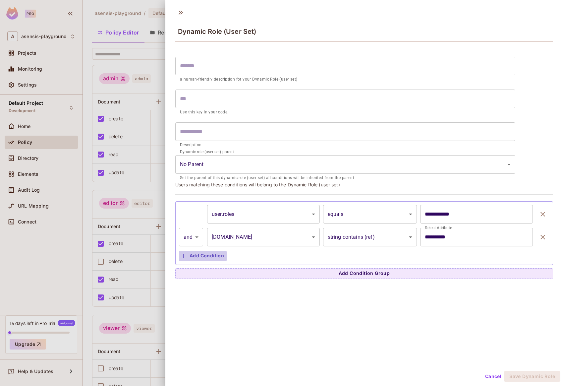
click at [214, 259] on button "Add Condition" at bounding box center [203, 256] width 48 height 11
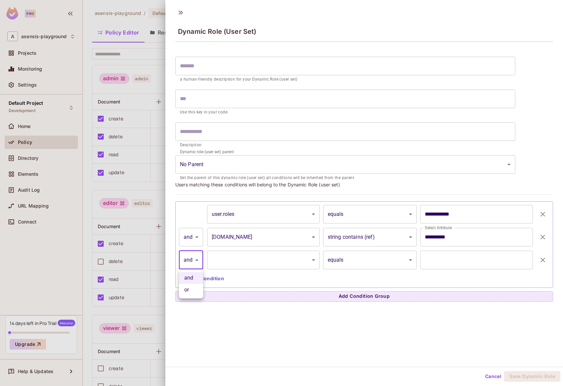
click at [182, 260] on body "**********" at bounding box center [281, 193] width 563 height 386
click at [190, 292] on li "or" at bounding box center [191, 290] width 24 height 12
type input "*****"
click at [196, 242] on body "**********" at bounding box center [281, 193] width 563 height 386
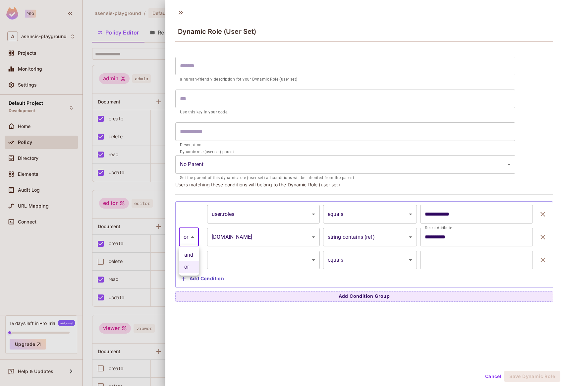
click at [198, 257] on li "and" at bounding box center [189, 255] width 20 height 12
type input "*****"
click at [371, 292] on button "Add Condition Group" at bounding box center [364, 296] width 378 height 11
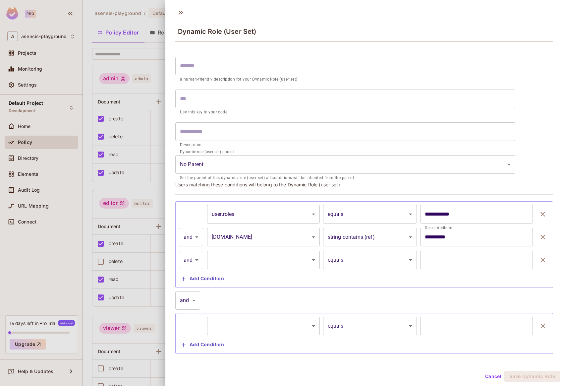
click at [489, 373] on button "Cancel" at bounding box center [494, 376] width 22 height 11
